Goal: Transaction & Acquisition: Purchase product/service

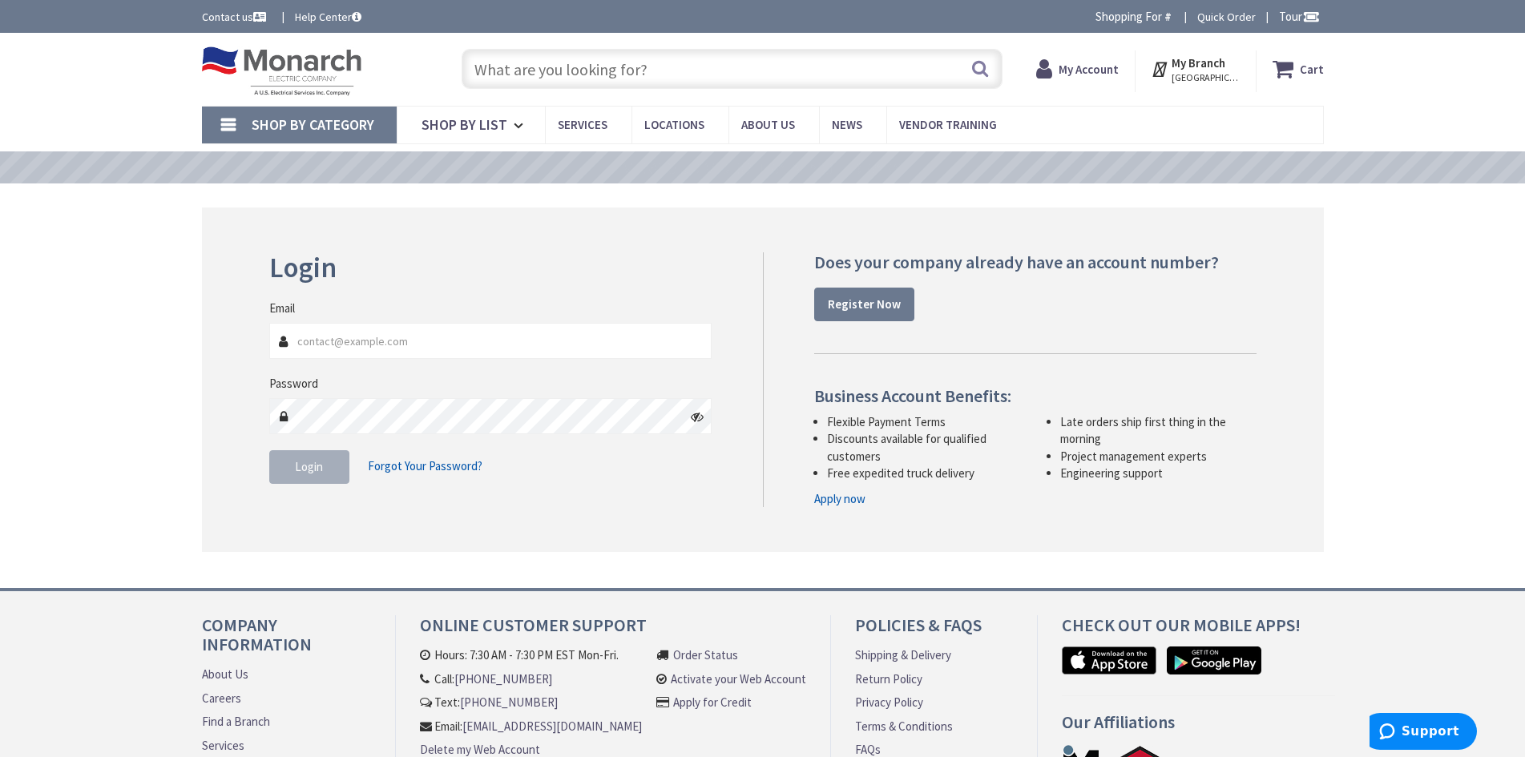
type input "[EMAIL_ADDRESS][DOMAIN_NAME]"
click at [309, 460] on span "Login" at bounding box center [309, 466] width 28 height 15
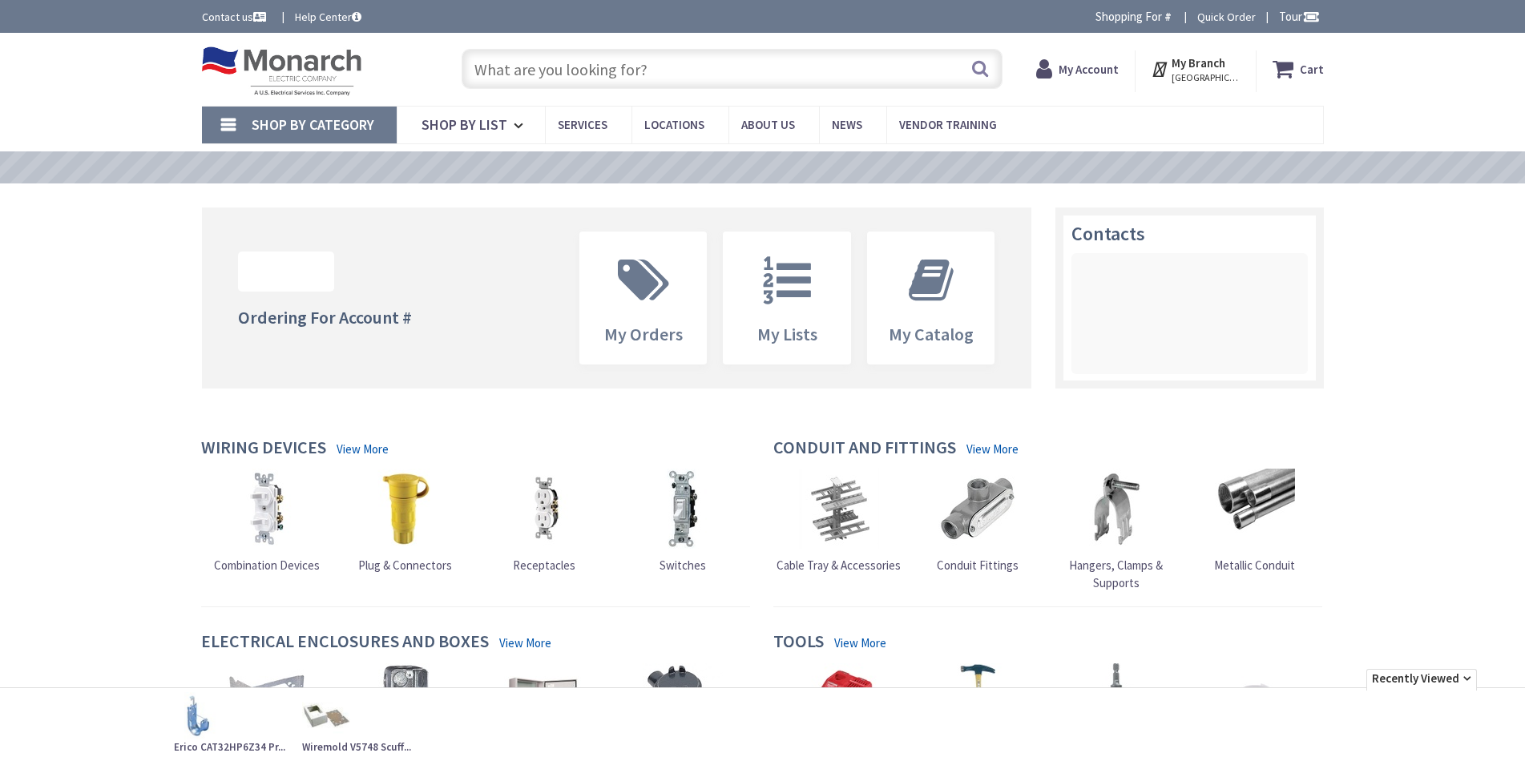
click at [590, 75] on input "text" at bounding box center [731, 69] width 541 height 40
paste input "Garvin 5SQ5075 5" Square Box, 2-7/8" Deep, 1/2" & 3/4" Knockouts"
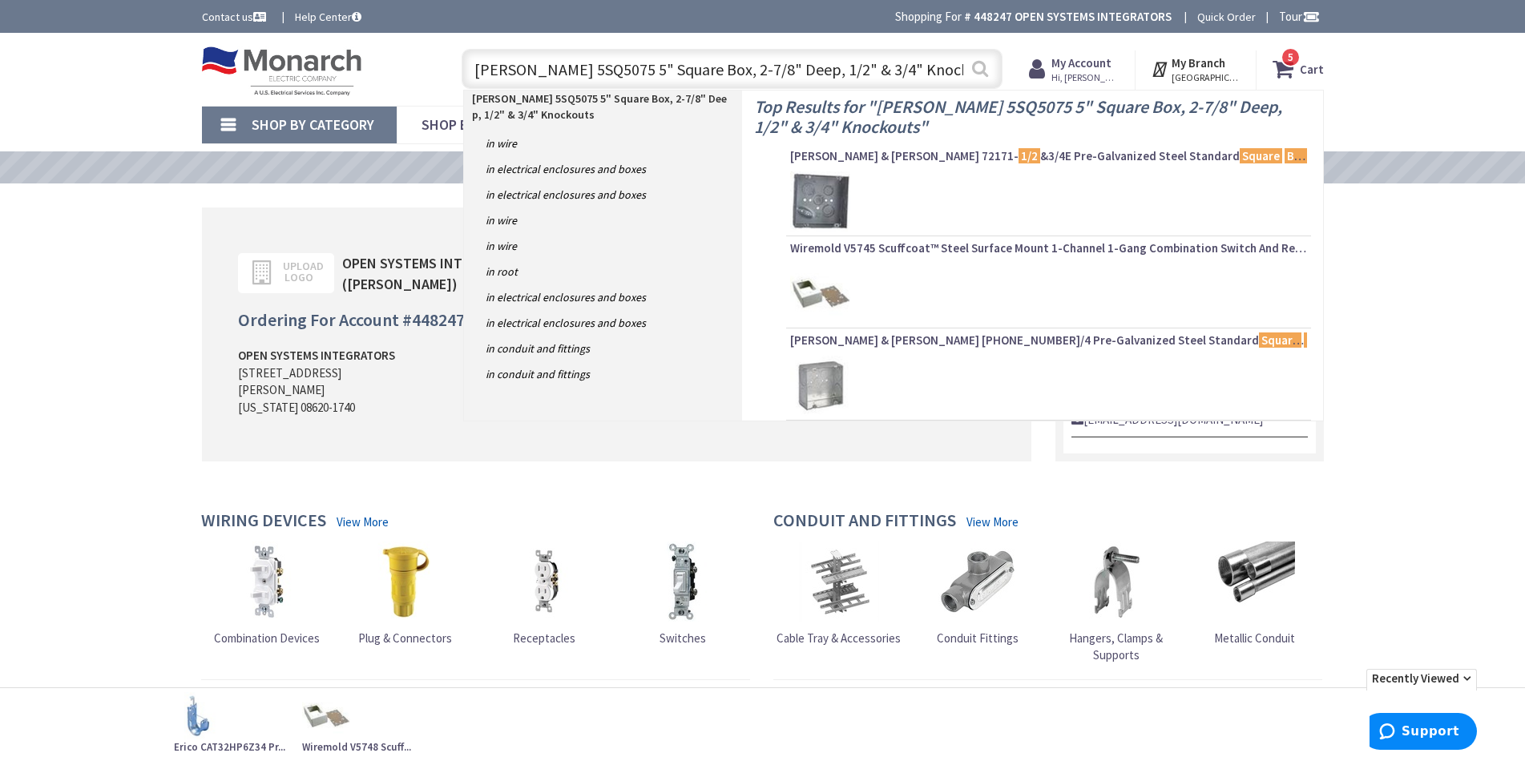
type input "Garvin 5SQ5075 5" Square Box, 2-7/8" Deep, 1/2" & 3/4" Knockouts"
click at [986, 71] on button "Search" at bounding box center [979, 68] width 21 height 36
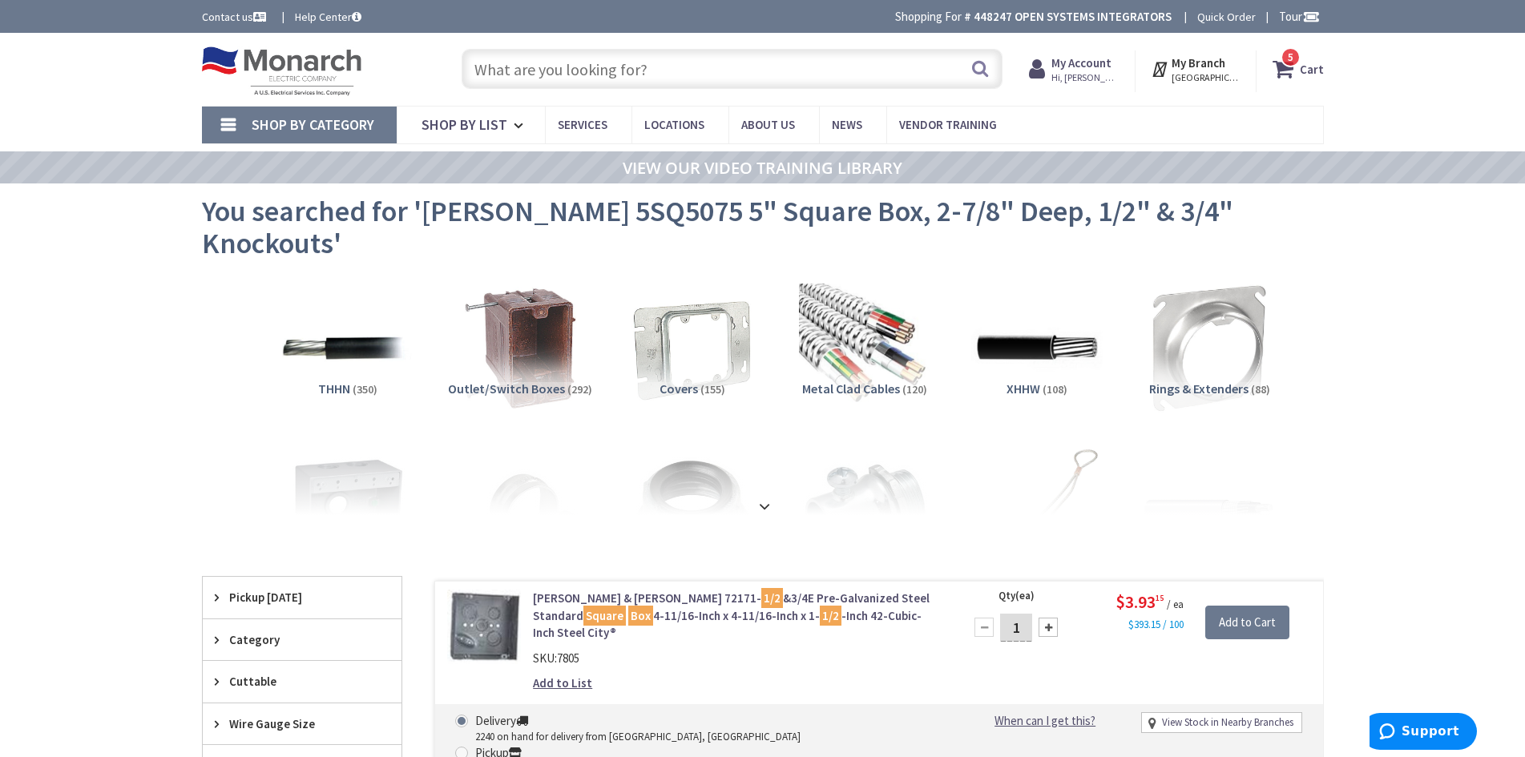
click at [678, 65] on input "text" at bounding box center [731, 69] width 541 height 40
paste input "5SQ5075"
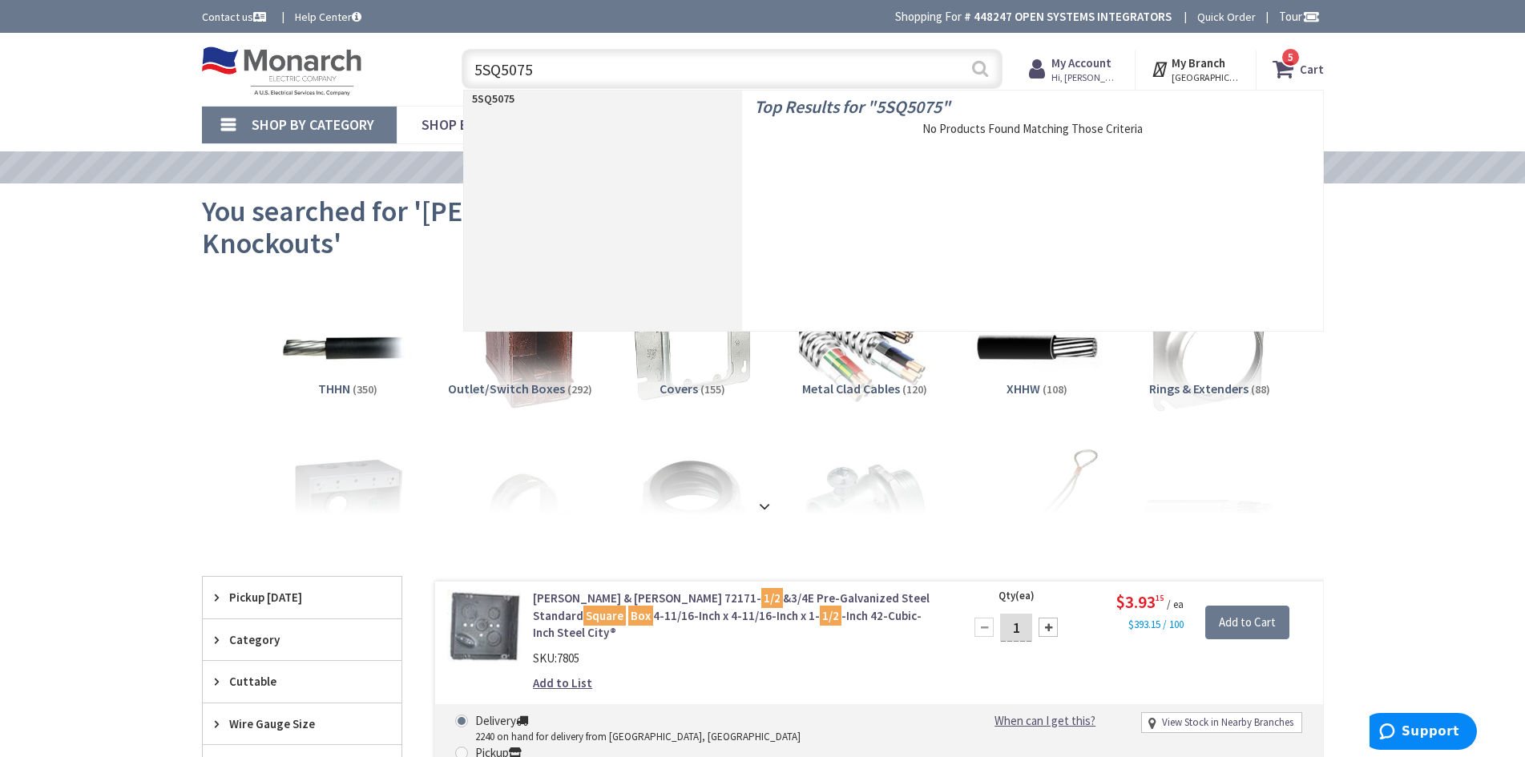
type input "5SQ5075"
click at [980, 70] on button "Search" at bounding box center [979, 68] width 21 height 36
